Goal: Task Accomplishment & Management: Manage account settings

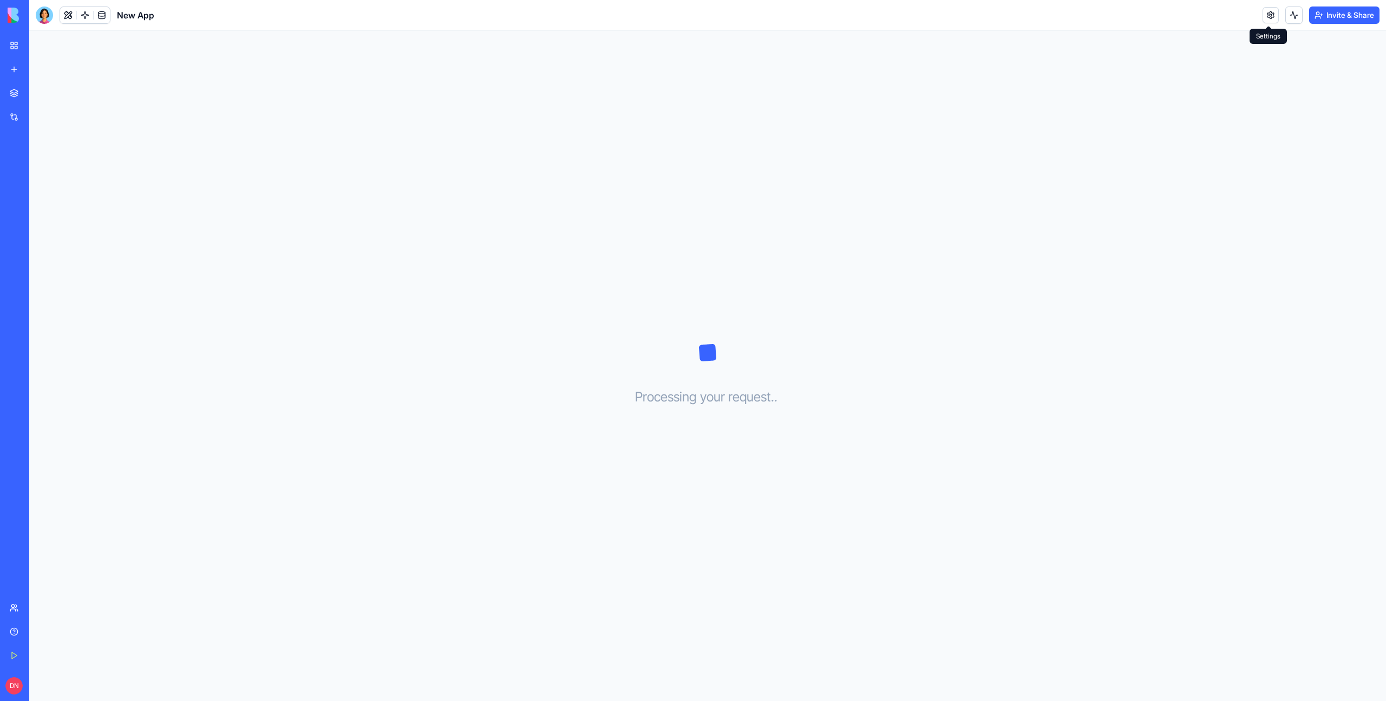
click at [1265, 16] on link at bounding box center [1270, 15] width 16 height 16
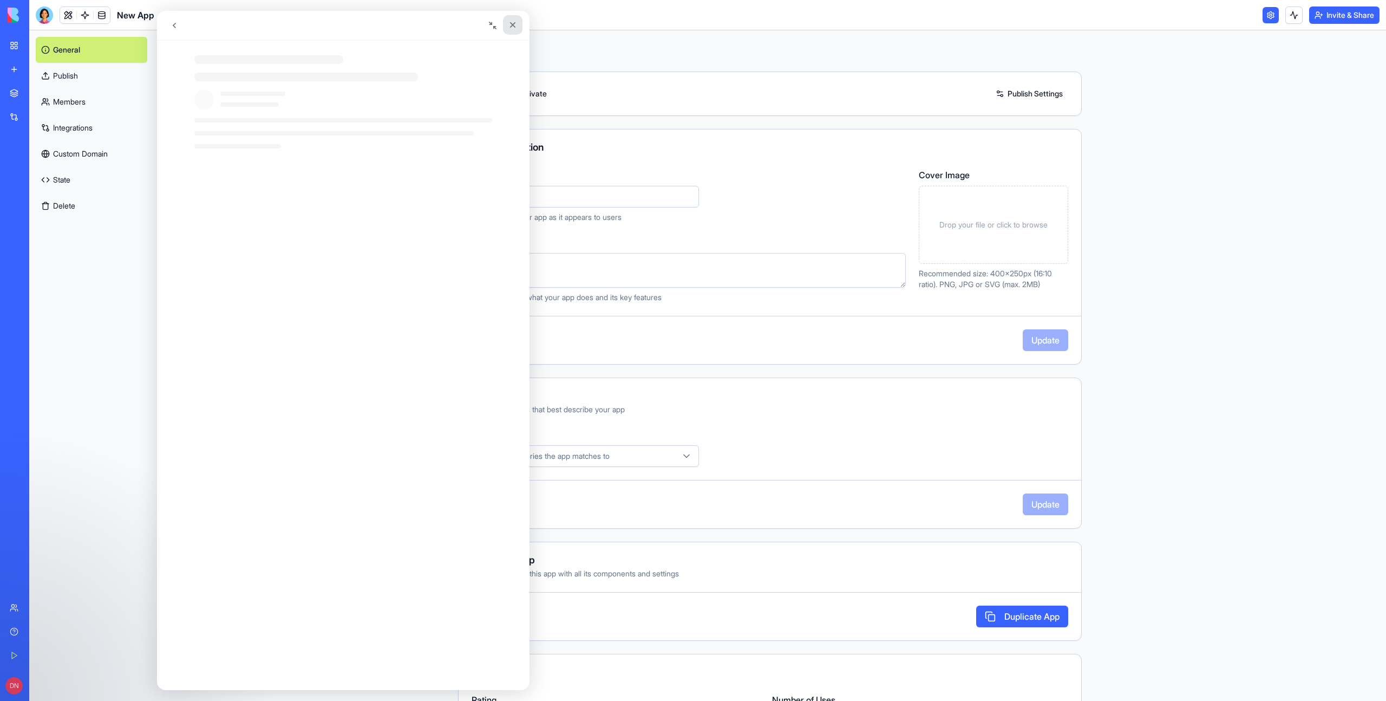
click at [513, 25] on icon "Close" at bounding box center [513, 25] width 6 height 6
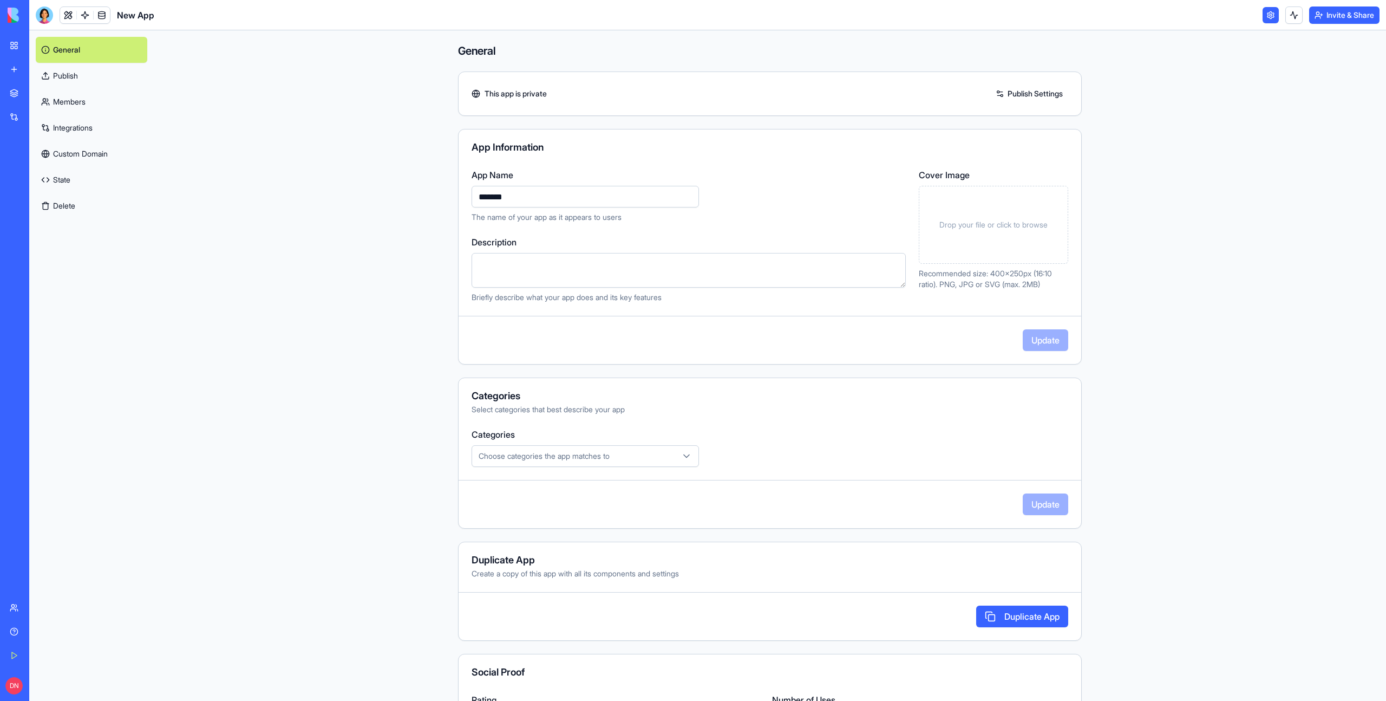
click at [65, 204] on button "Delete" at bounding box center [92, 206] width 112 height 26
click at [70, 206] on button "Delete" at bounding box center [92, 206] width 112 height 26
click at [70, 207] on button "Delete" at bounding box center [92, 206] width 112 height 26
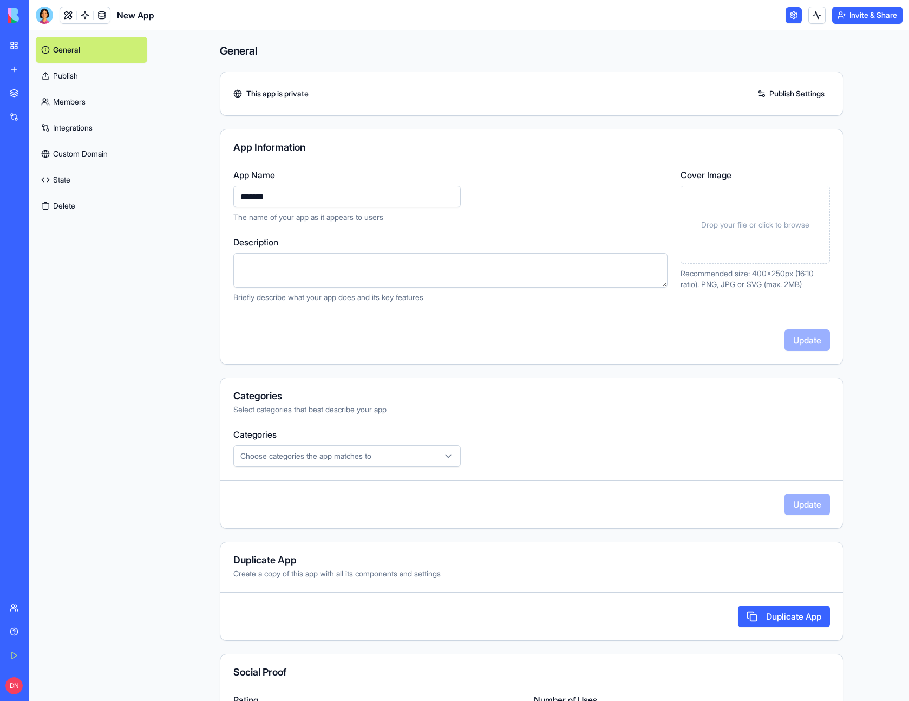
click at [74, 205] on button "Delete" at bounding box center [92, 206] width 112 height 26
click at [85, 212] on button "Delete" at bounding box center [92, 206] width 112 height 26
click at [109, 173] on link "State" at bounding box center [92, 180] width 112 height 26
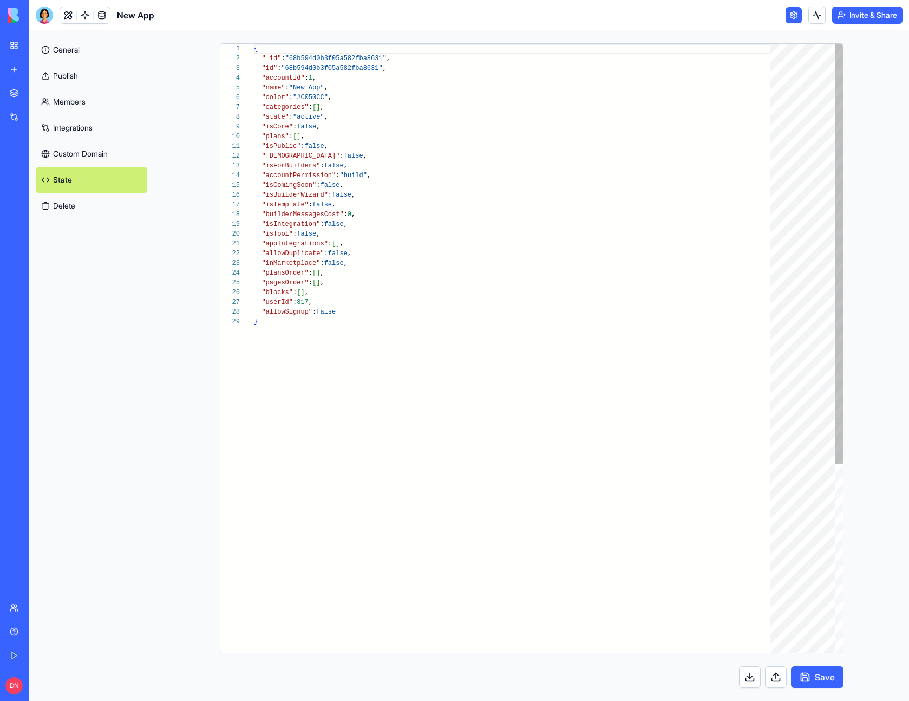
scroll to position [97, 0]
click at [97, 202] on button "Delete" at bounding box center [92, 206] width 112 height 26
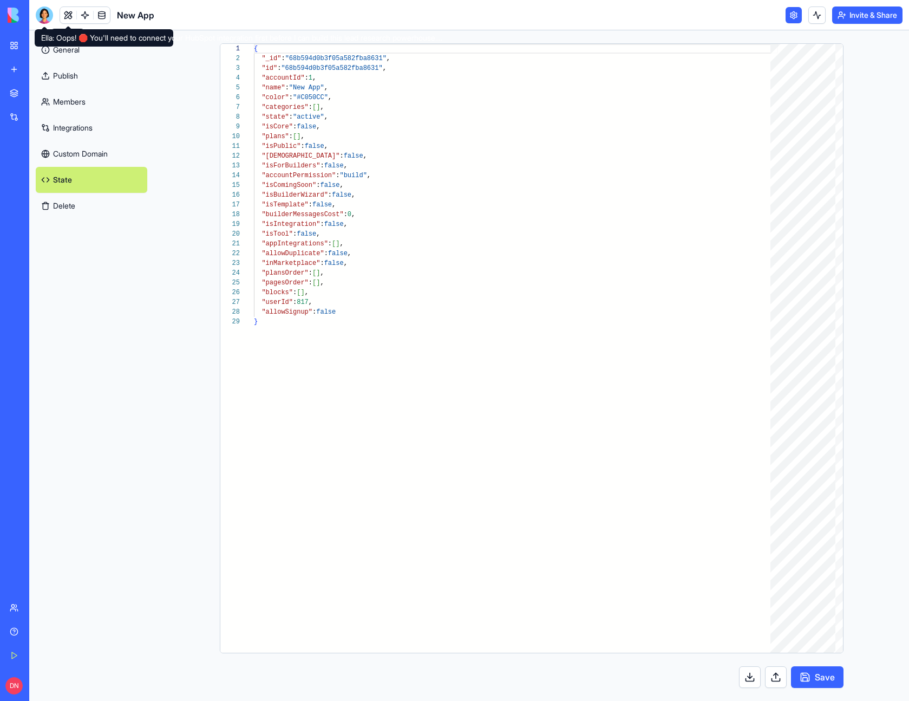
click at [48, 14] on div at bounding box center [44, 14] width 17 height 17
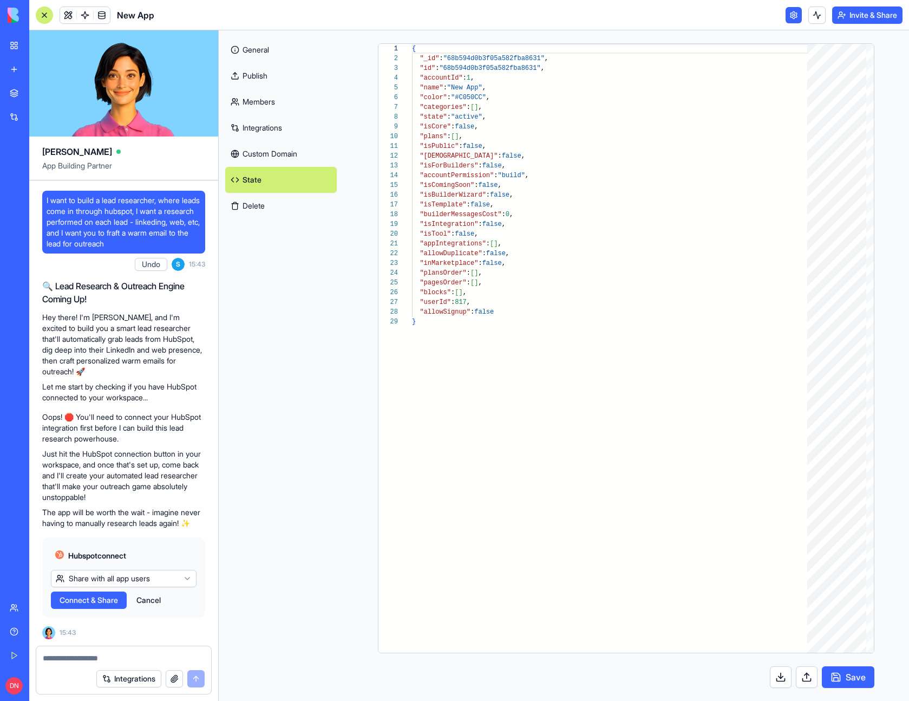
click at [109, 657] on textarea at bounding box center [124, 657] width 162 height 11
type textarea "******"
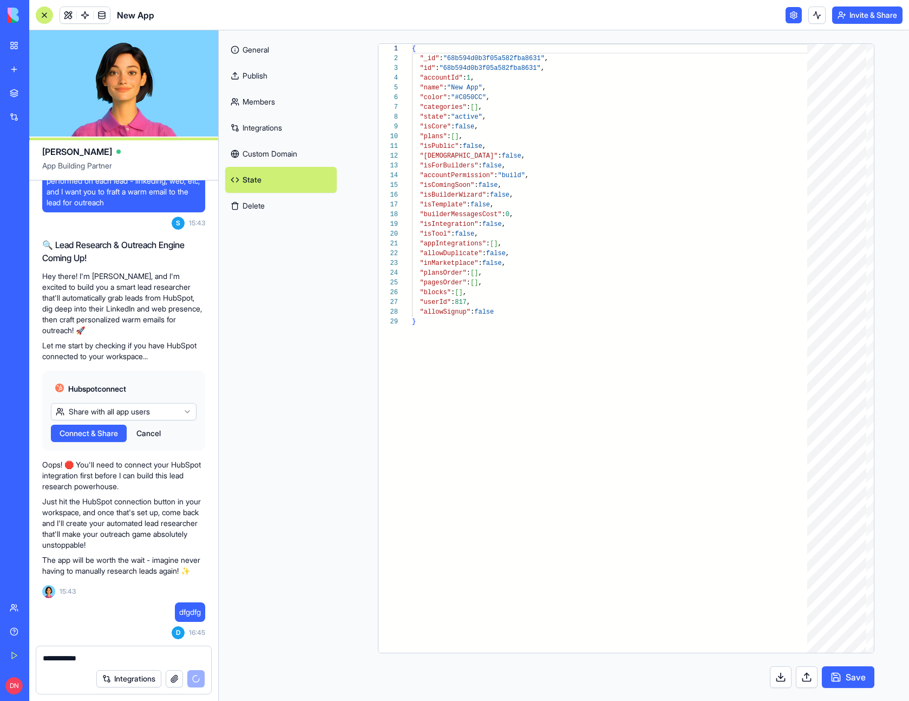
type textarea "**********"
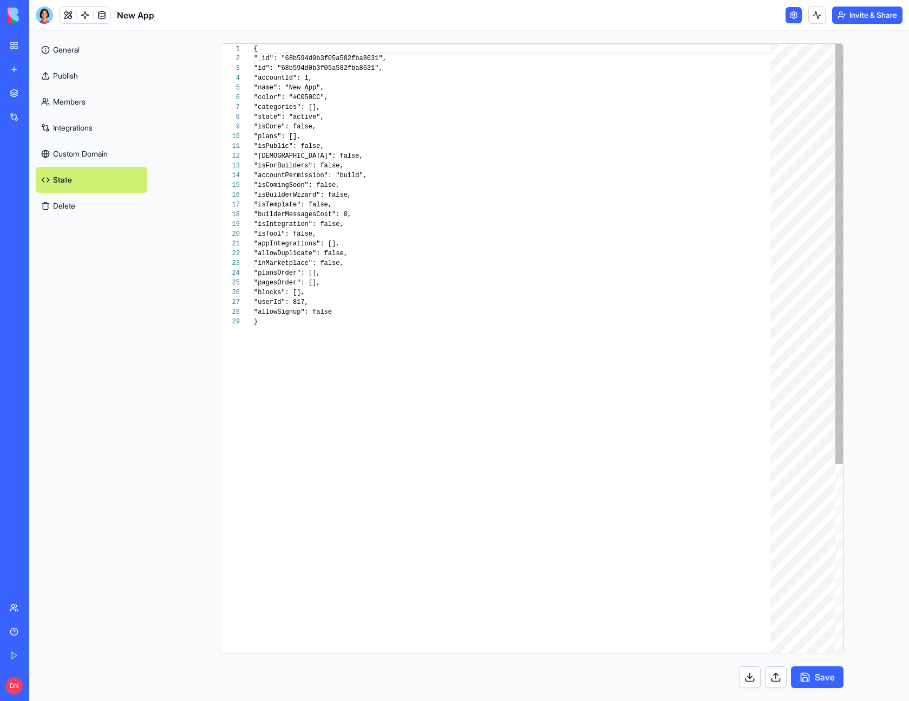
scroll to position [97, 0]
